Goal: Information Seeking & Learning: Learn about a topic

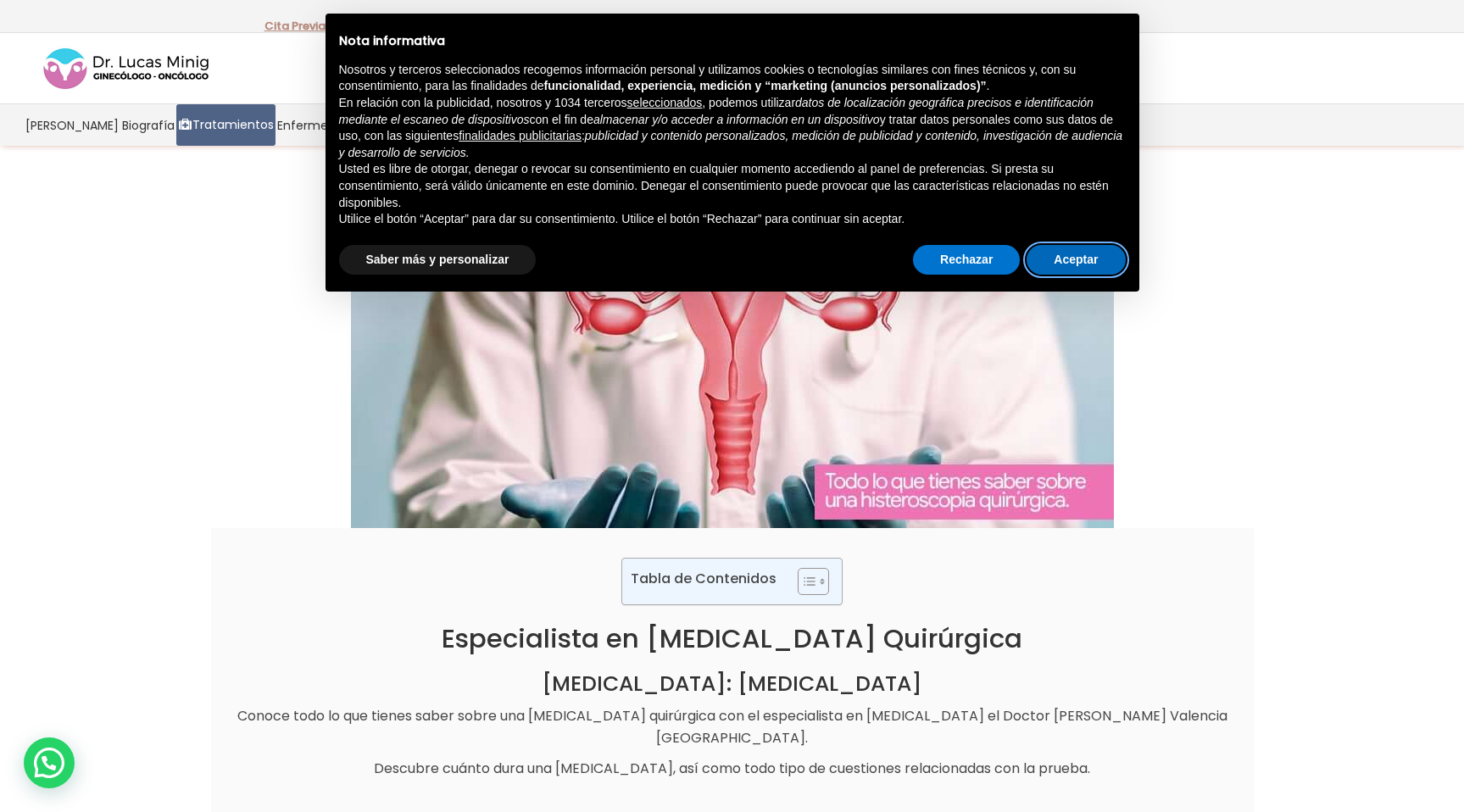
click at [1069, 258] on button "Aceptar" at bounding box center [1076, 260] width 99 height 30
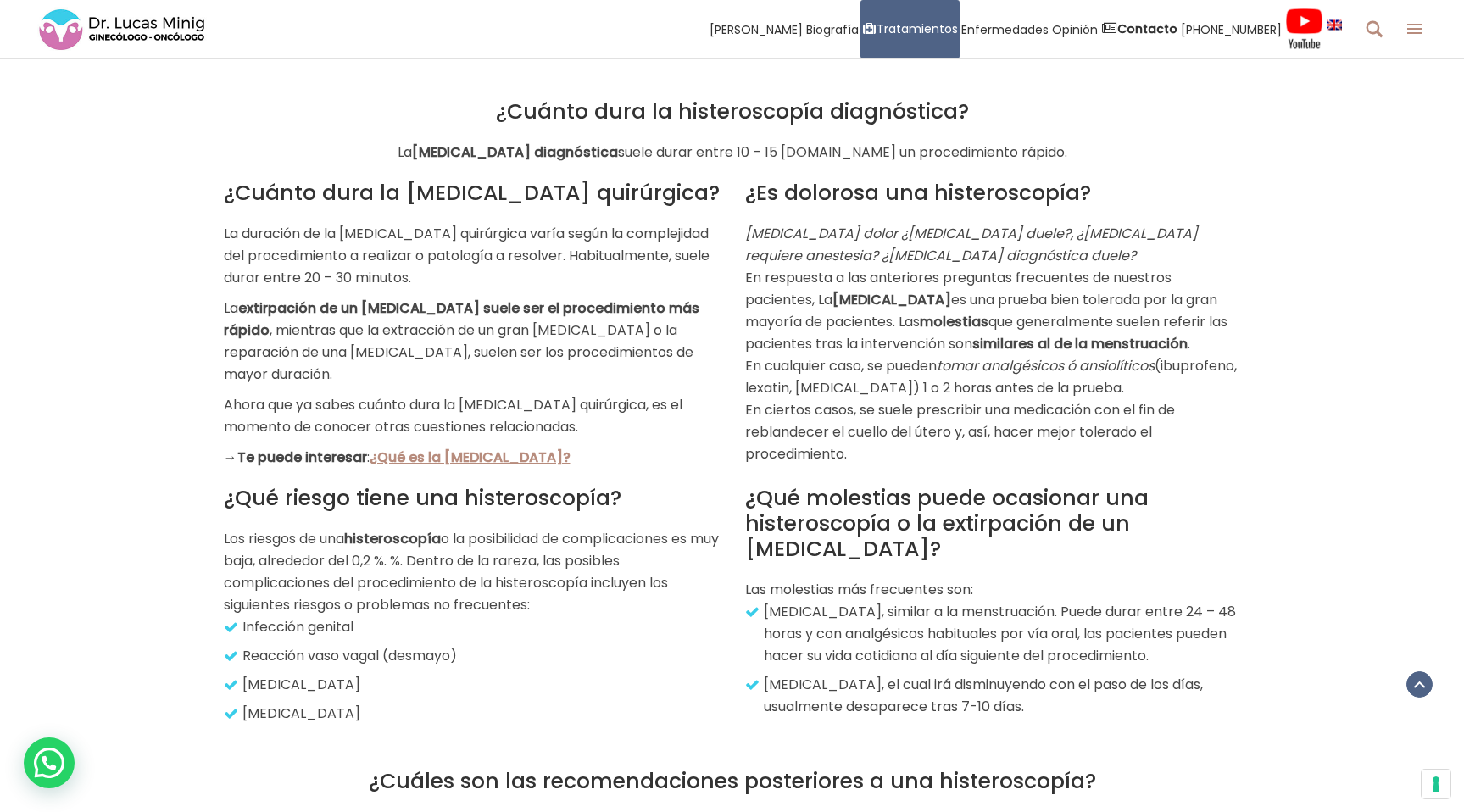
scroll to position [2437, 0]
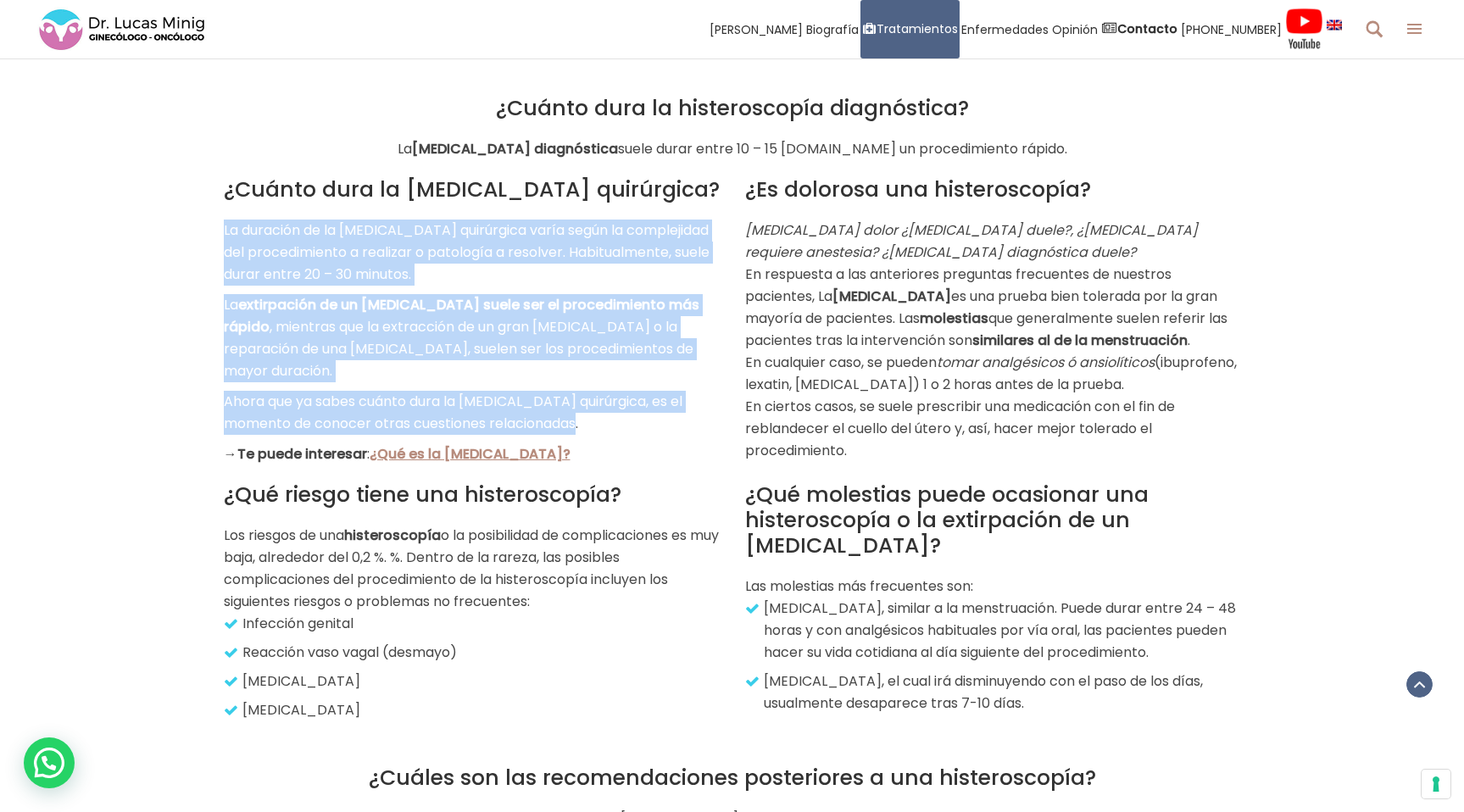
drag, startPoint x: 216, startPoint y: 230, endPoint x: 623, endPoint y: 387, distance: 436.2
click at [623, 387] on div "¿Cuánto dura la [MEDICAL_DATA] quirúrgica? La duración de la [MEDICAL_DATA] qui…" at bounding box center [471, 312] width 522 height 305
click at [623, 391] on p "Ahora que ya sabes cuánto dura la [MEDICAL_DATA] quirúrgica, es el momento de c…" at bounding box center [472, 413] width 496 height 44
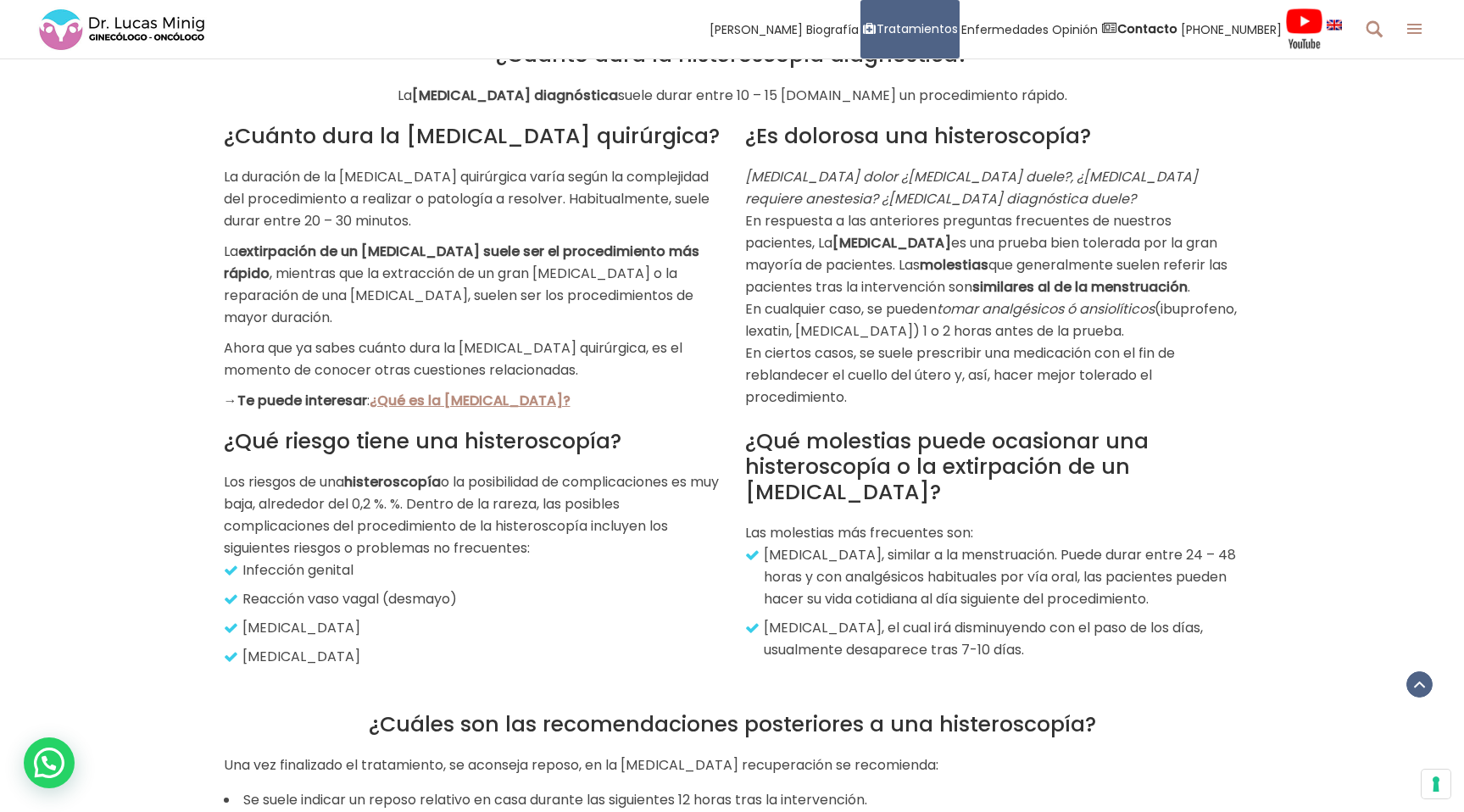
scroll to position [2491, 0]
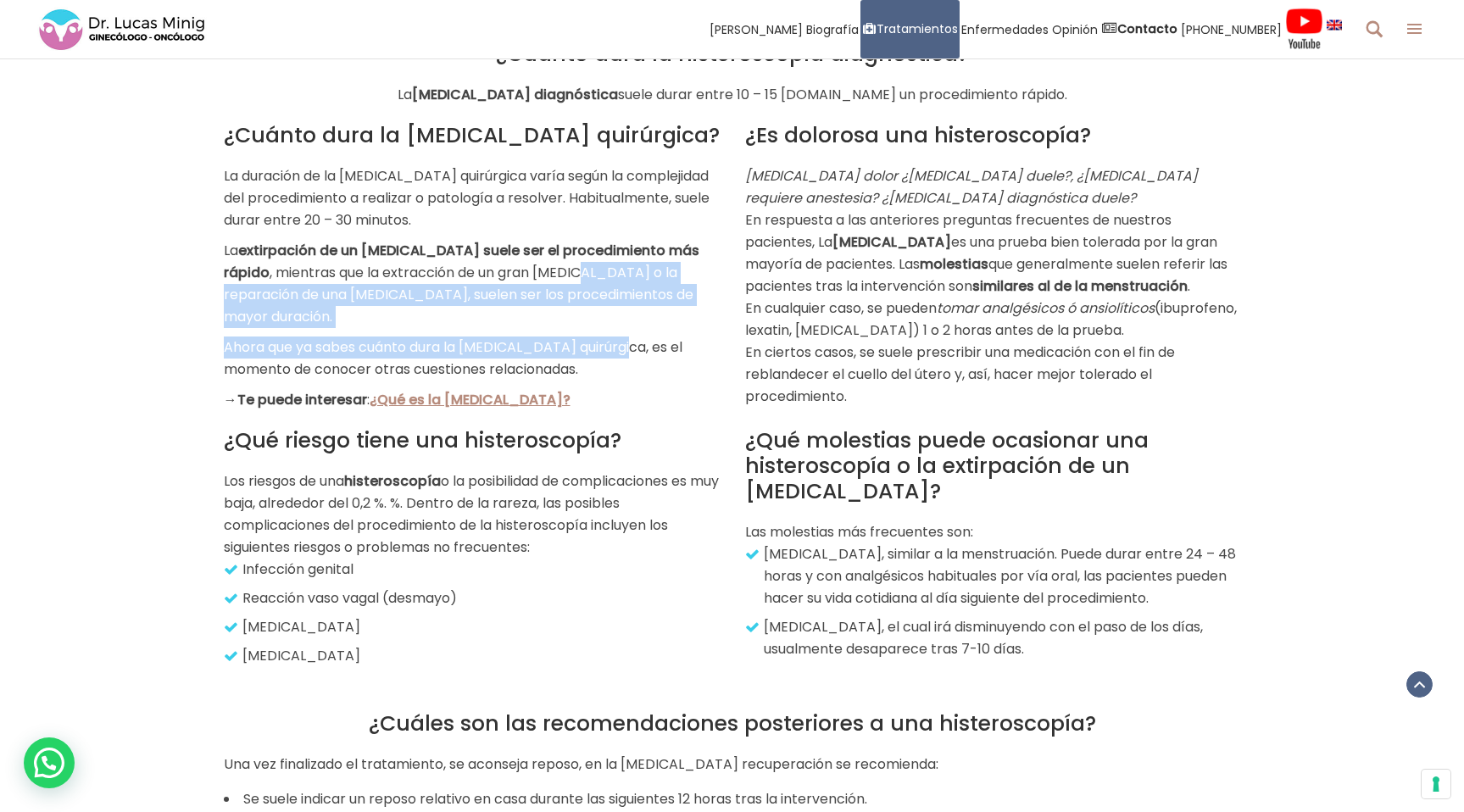
drag, startPoint x: 538, startPoint y: 255, endPoint x: 625, endPoint y: 318, distance: 107.4
click at [625, 318] on div "¿Cuánto dura la [MEDICAL_DATA] quirúrgica? La duración de la [MEDICAL_DATA] qui…" at bounding box center [472, 267] width 496 height 288
click at [625, 337] on p "Ahora que ya sabes cuánto dura la [MEDICAL_DATA] quirúrgica, es el momento de c…" at bounding box center [472, 359] width 496 height 44
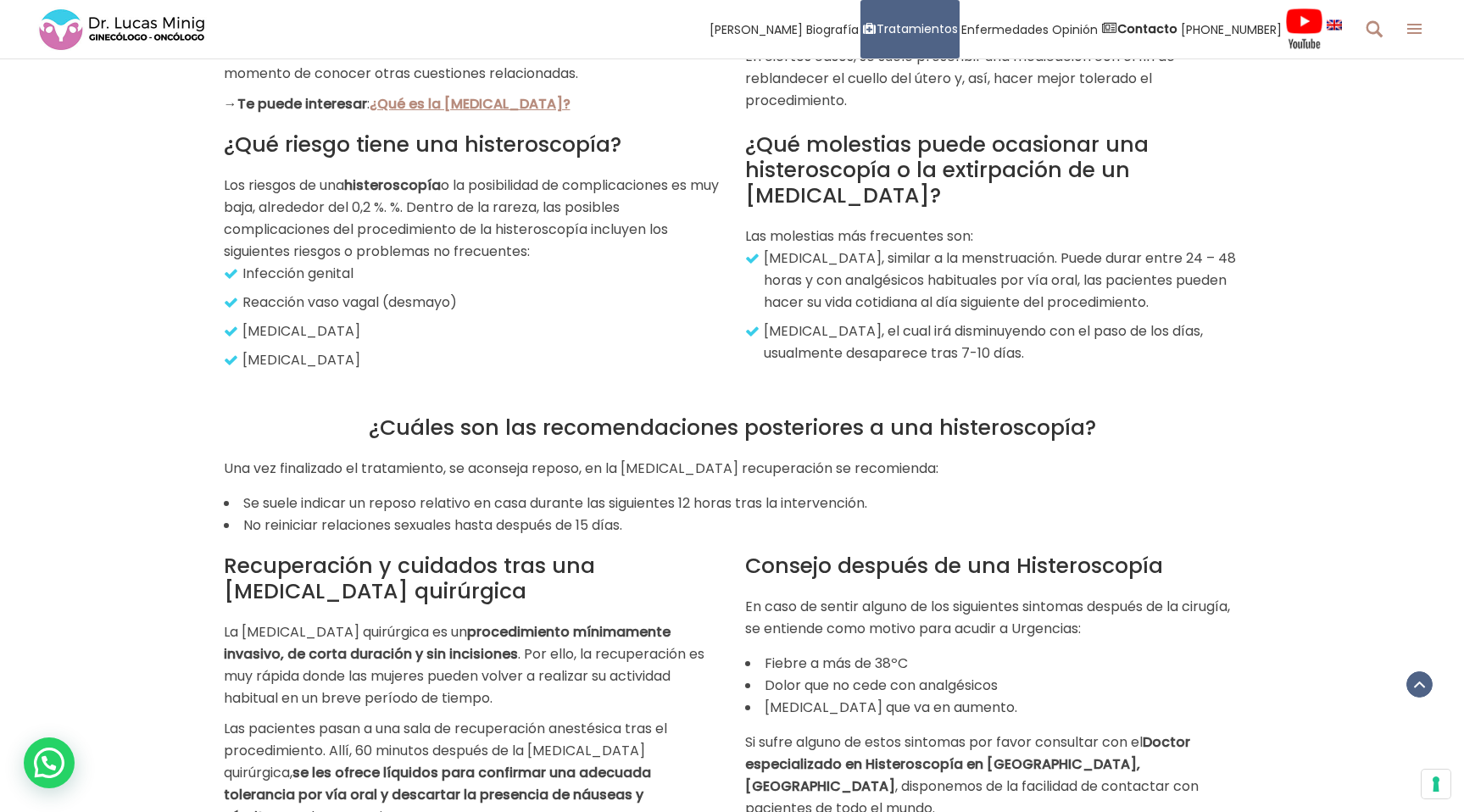
scroll to position [2767, 0]
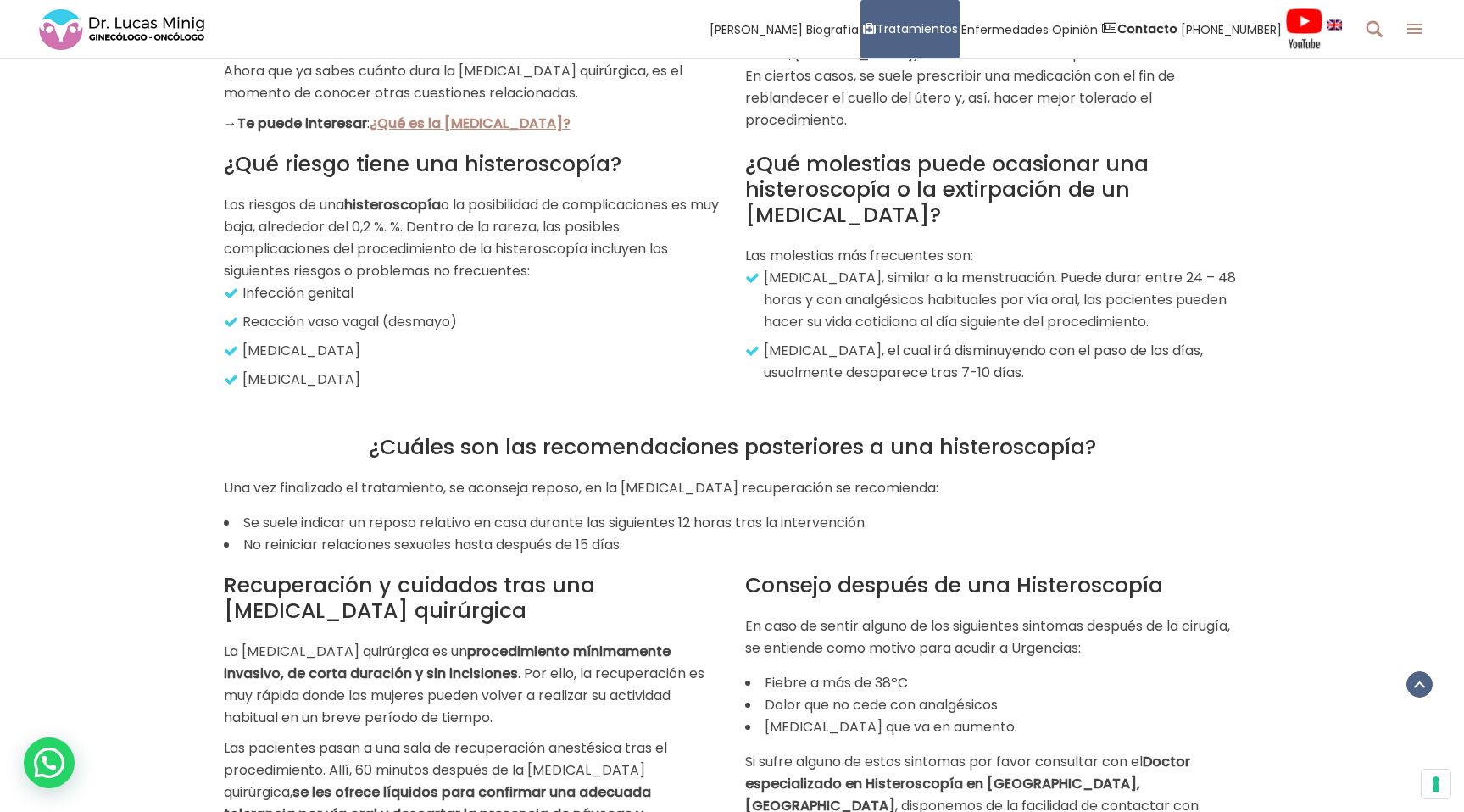
drag, startPoint x: 763, startPoint y: 131, endPoint x: 1124, endPoint y: 349, distance: 421.7
click at [1124, 349] on div "¿Qué molestias puede ocasionar una histeroscopía o la extirpación de un [MEDICA…" at bounding box center [993, 263] width 522 height 256
click at [1124, 349] on p "[MEDICAL_DATA], el cual irá disminuyendo con el paso de los días, usualmente de…" at bounding box center [995, 362] width 491 height 44
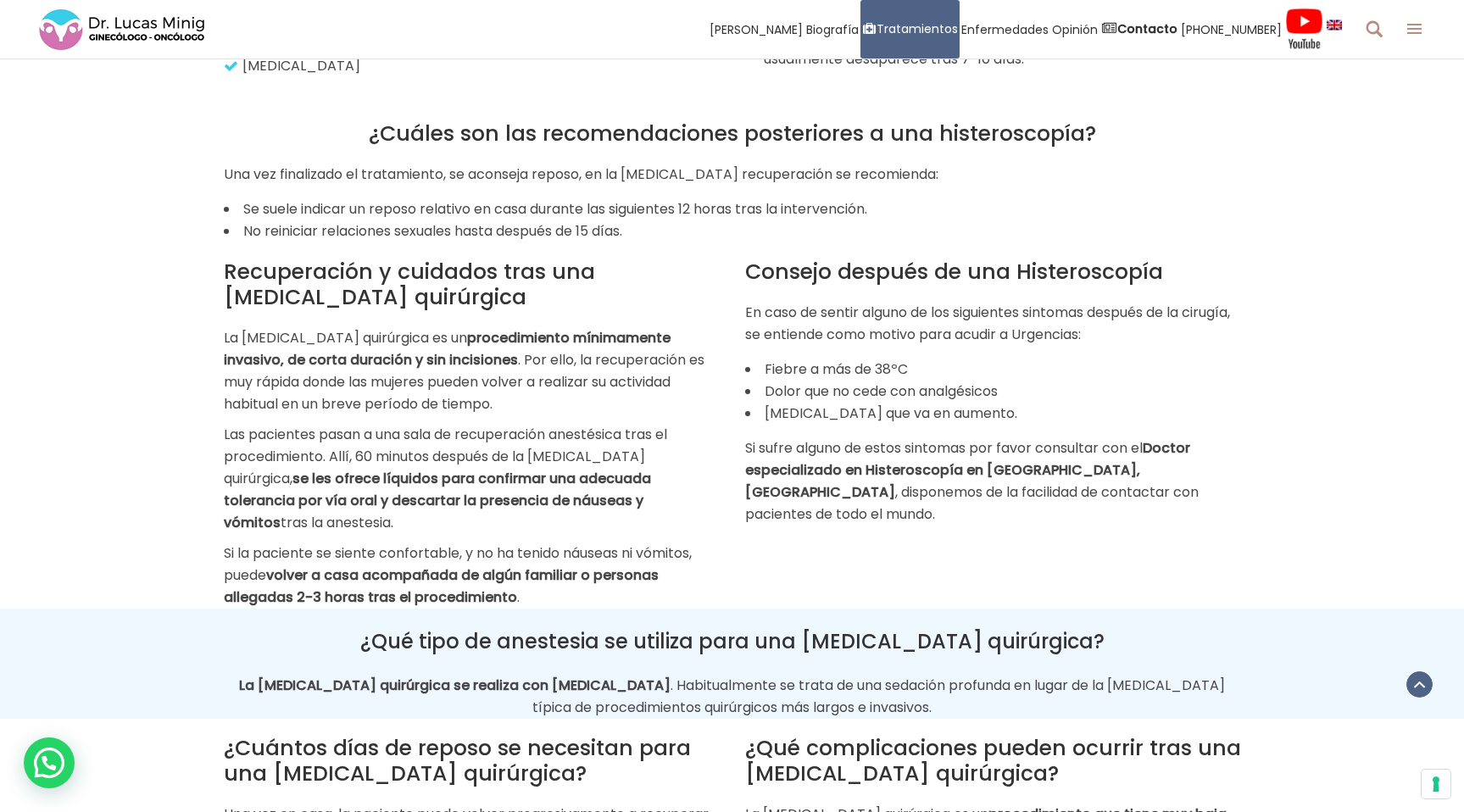
scroll to position [3074, 0]
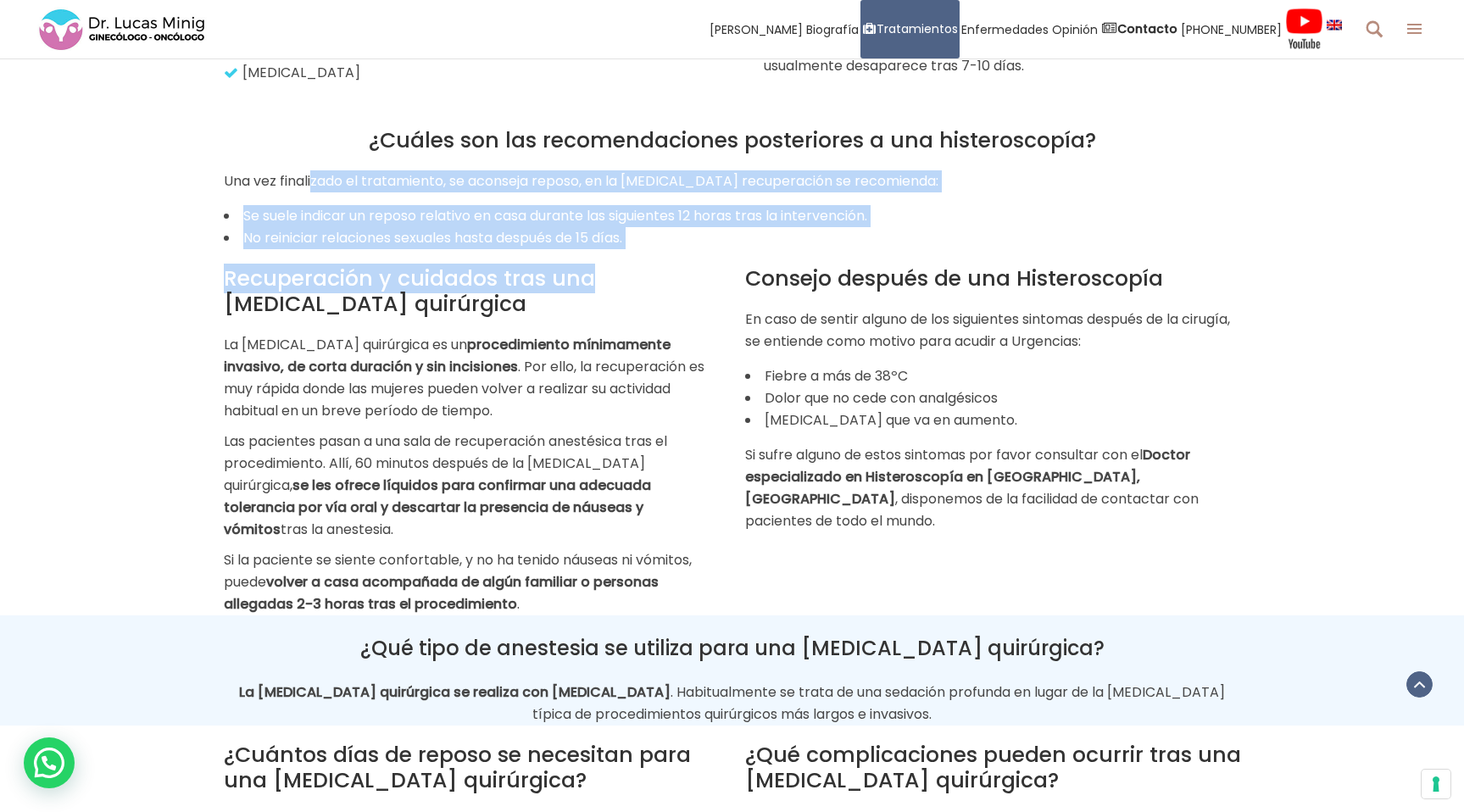
drag, startPoint x: 311, startPoint y: 169, endPoint x: 606, endPoint y: 255, distance: 307.3
click at [605, 266] on h2 "Recuperación y cuidados tras una [MEDICAL_DATA] quirúrgica" at bounding box center [472, 291] width 496 height 51
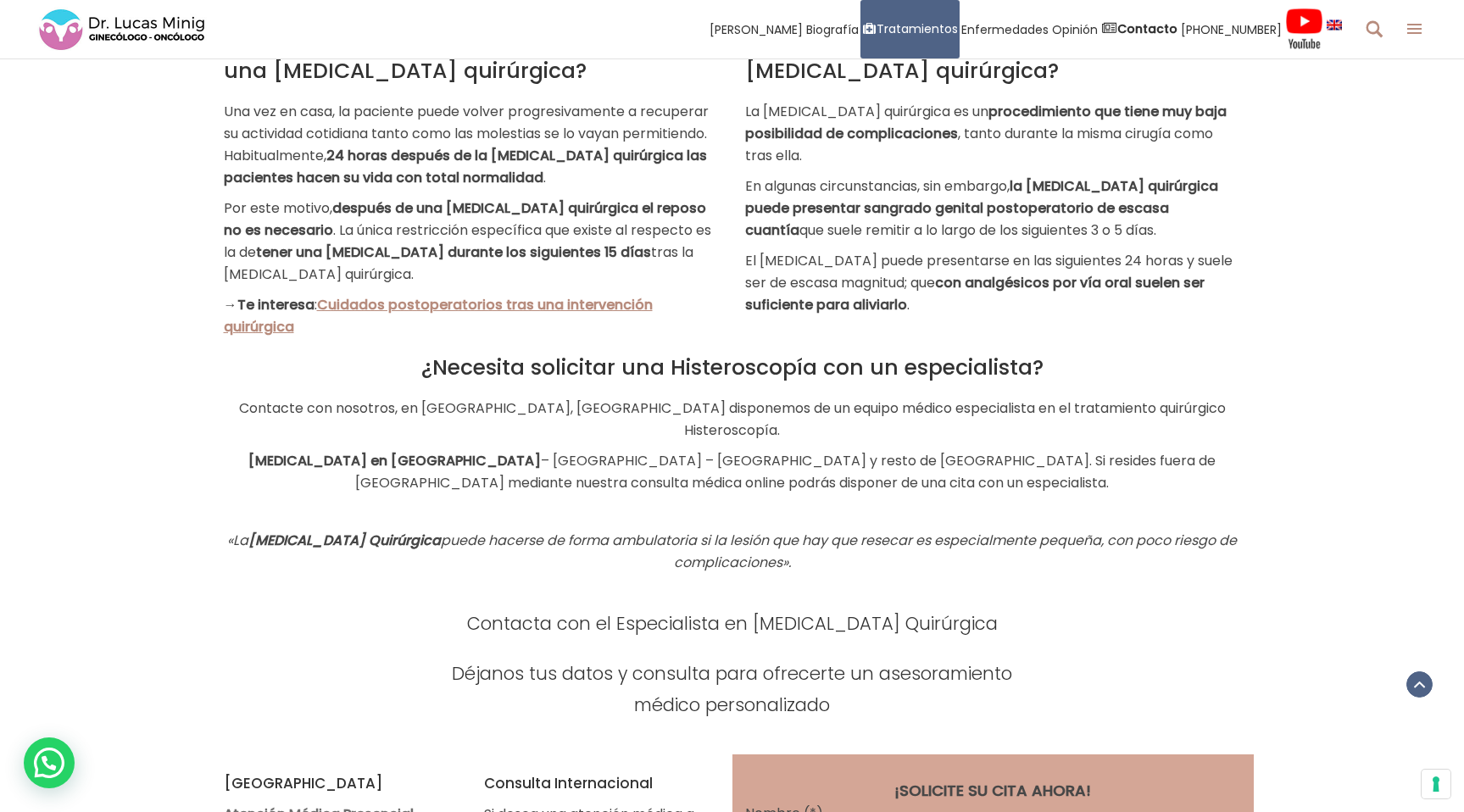
scroll to position [3803, 0]
